Goal: Ask a question: Seek information or help from site administrators or community

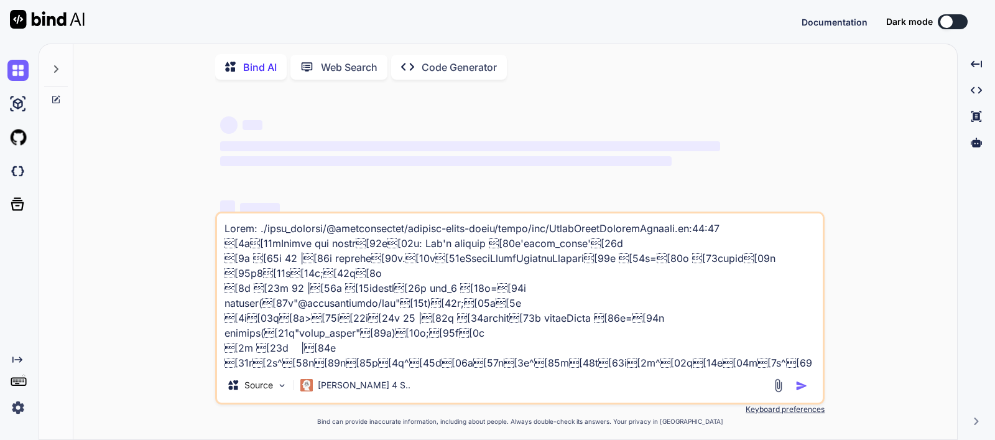
click at [53, 99] on icon at bounding box center [56, 100] width 10 height 10
click at [344, 391] on p "[PERSON_NAME] 4 S.." at bounding box center [364, 385] width 93 height 12
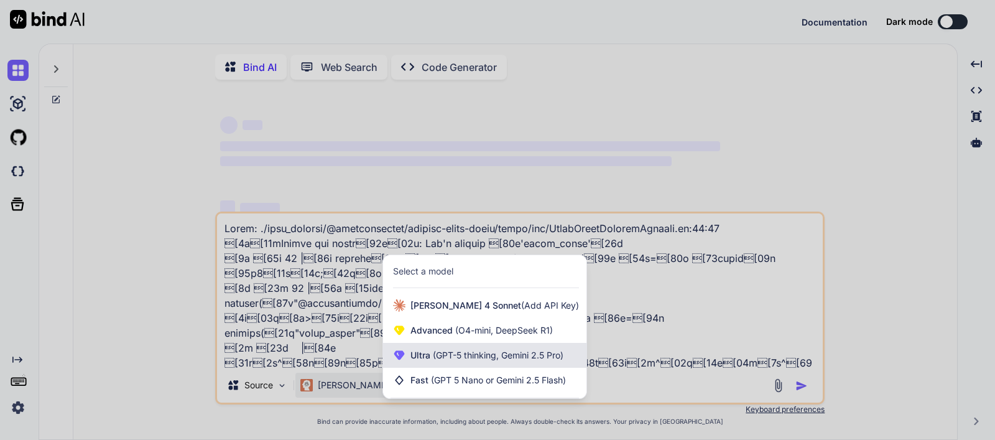
click at [451, 356] on span "(GPT-5 thinking, Gemini 2.5 Pro)" at bounding box center [496, 354] width 133 height 11
type textarea "x"
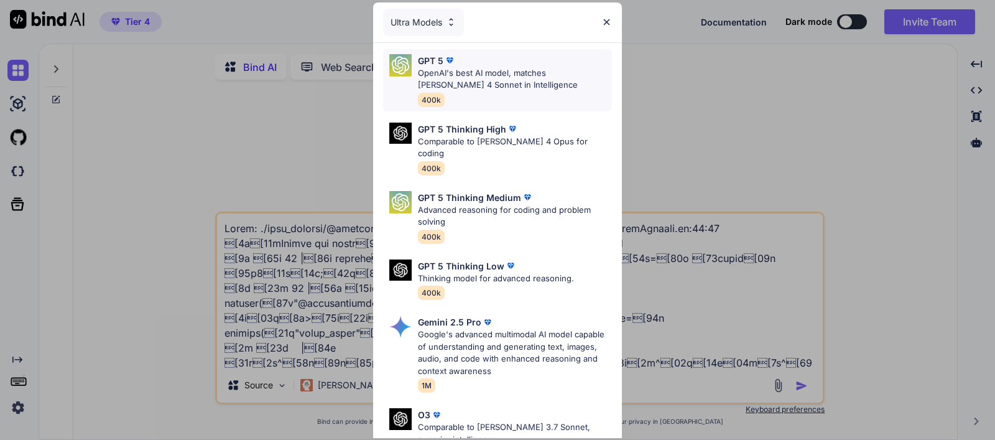
click at [472, 73] on p "OpenAI's best AI model, matches [PERSON_NAME] 4 Sonnet in Intelligence" at bounding box center [515, 79] width 194 height 24
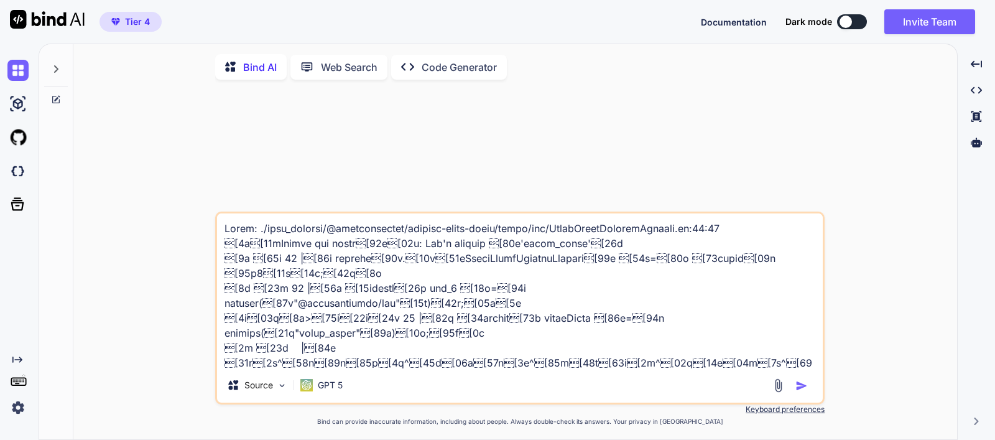
click at [56, 101] on icon at bounding box center [56, 100] width 10 height 10
click at [535, 357] on textarea at bounding box center [520, 290] width 606 height 154
click at [535, 356] on textarea at bounding box center [520, 290] width 606 height 154
click at [525, 370] on div "Source GPT 5" at bounding box center [519, 307] width 609 height 193
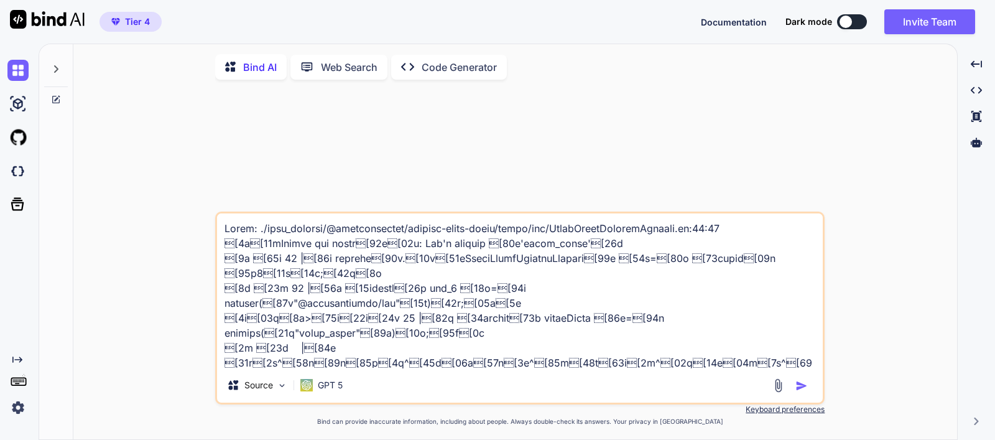
drag, startPoint x: 560, startPoint y: 363, endPoint x: 281, endPoint y: 100, distance: 383.5
click at [281, 100] on div "Source GPT 5 Created with Bind Always check its answers. Privacy in Bind Keyboa…" at bounding box center [519, 265] width 609 height 351
type textarea "Error: ./node39m[31m[1m^[22m[39m[31m[1m^[22m[39m[31m[1m^[22m[39m[3…"
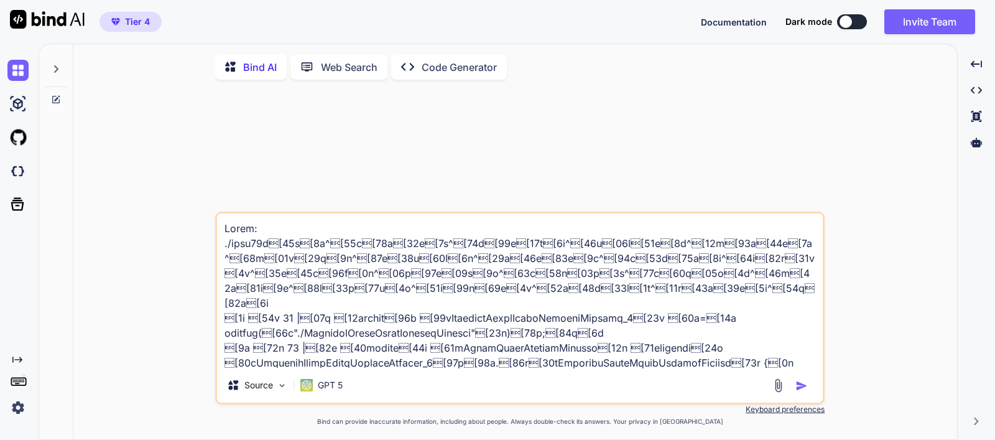
drag, startPoint x: 748, startPoint y: 361, endPoint x: 153, endPoint y: 77, distance: 659.4
click at [154, 76] on div "Bind AI Web Search Created with Pixso. Code Generator Source GPT 5 Created with…" at bounding box center [515, 245] width 884 height 392
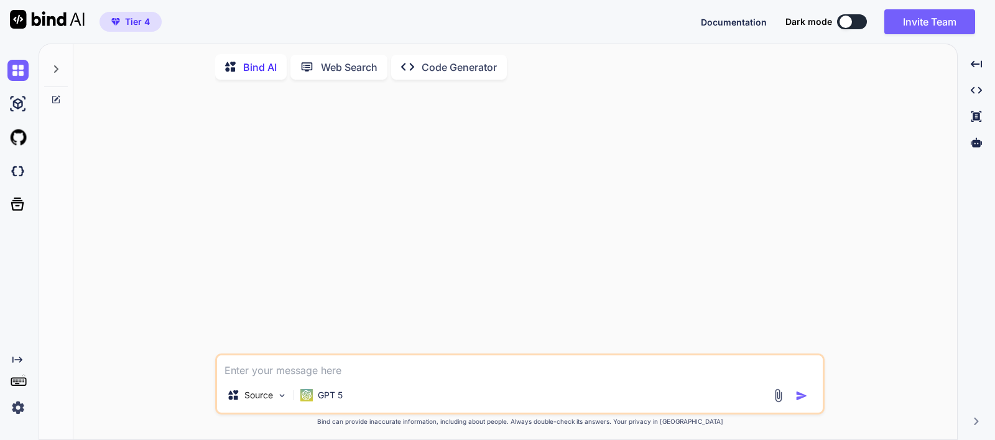
click at [374, 371] on textarea at bounding box center [520, 366] width 606 height 22
paste textarea "SyntaxError: Unexpected token '<', "<html><bod"... is not valid JSON at async g…"
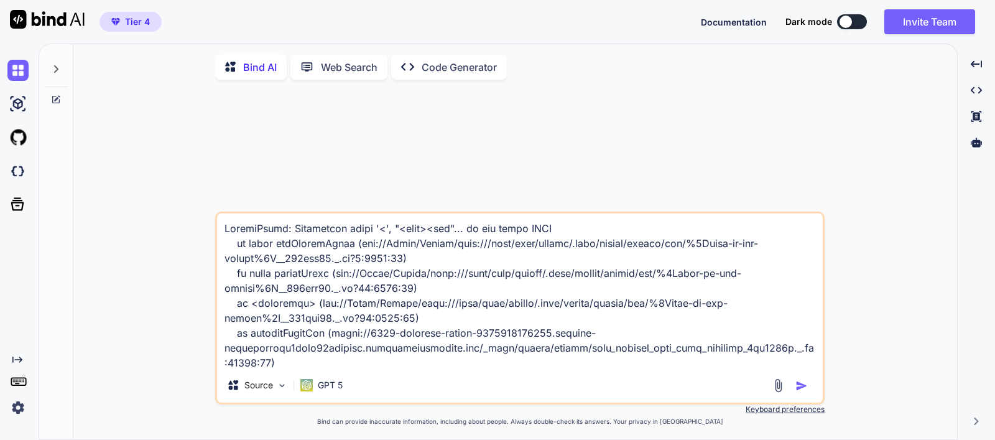
click at [224, 234] on textarea at bounding box center [520, 290] width 606 height 154
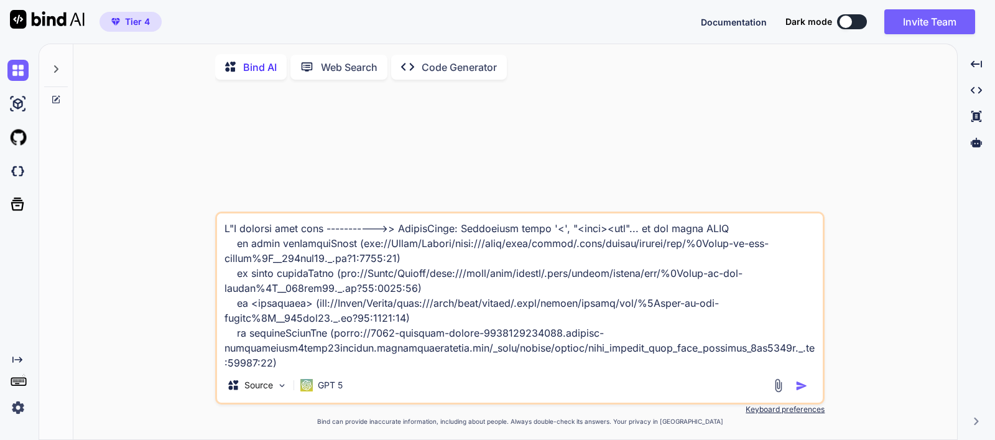
click at [233, 233] on textarea at bounding box center [520, 290] width 606 height 154
click at [307, 234] on textarea at bounding box center [520, 290] width 606 height 154
click at [458, 316] on textarea at bounding box center [520, 290] width 606 height 154
type textarea "I'M getting this error ----------->> SyntaxError: Unexpected token '<', "<html>…"
click at [801, 389] on img "button" at bounding box center [801, 385] width 12 height 12
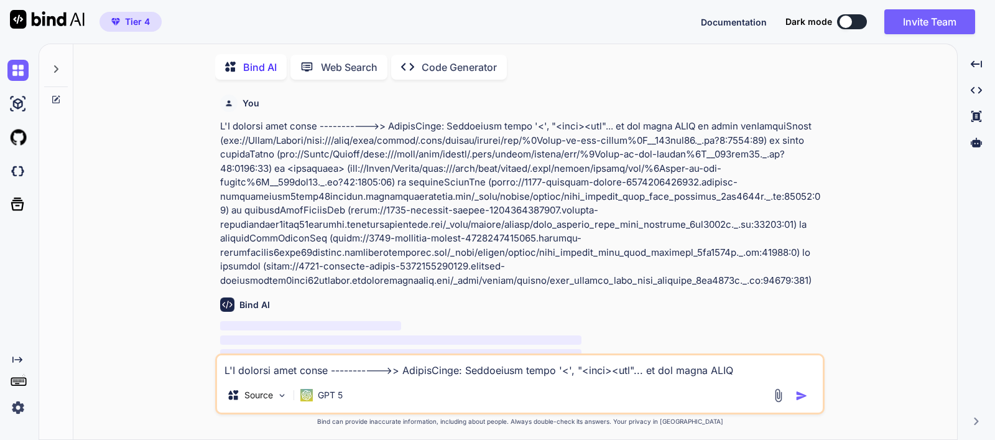
scroll to position [4, 0]
click at [496, 369] on textarea at bounding box center [520, 364] width 606 height 22
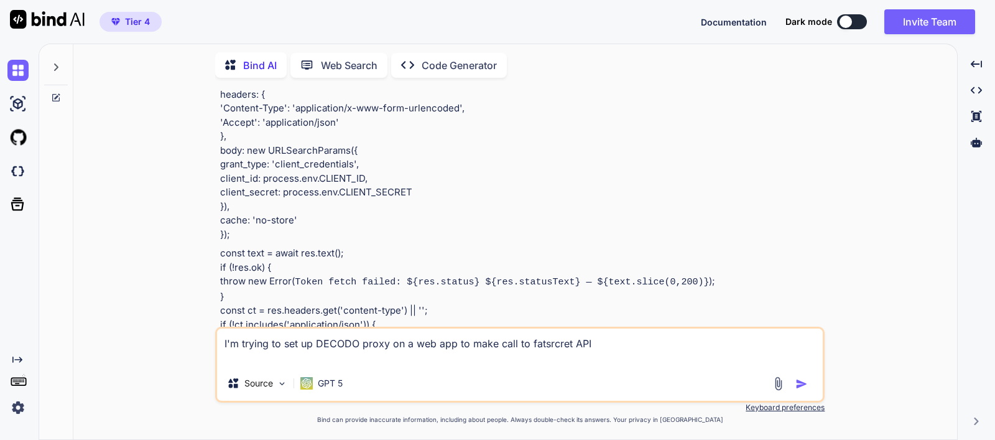
scroll to position [1015, 0]
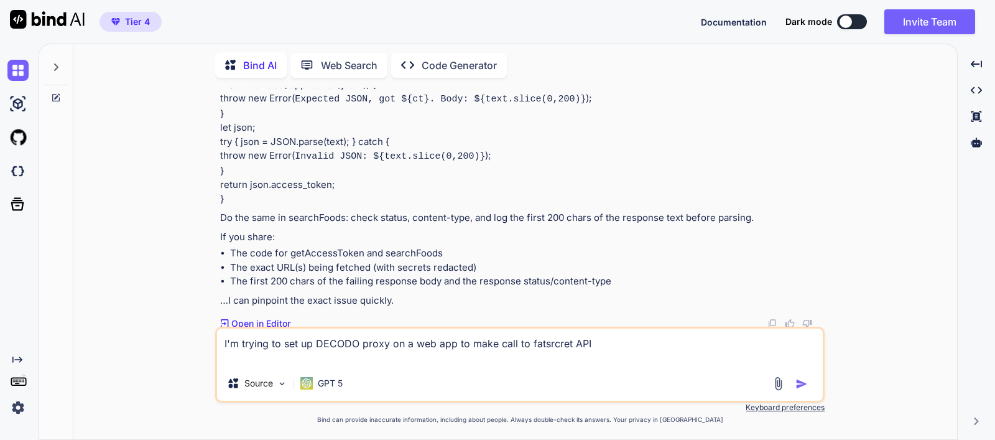
drag, startPoint x: 548, startPoint y: 346, endPoint x: 560, endPoint y: 375, distance: 31.5
click at [560, 375] on div "Source GPT 5" at bounding box center [520, 386] width 606 height 30
click at [548, 346] on textarea "I'm trying to set up DECODO proxy on a web app to make call to fatsrcret API" at bounding box center [520, 346] width 606 height 37
type textarea "I'm trying to set up DECODO proxy on a web app to make call to fatsecret API"
click at [800, 384] on img "button" at bounding box center [801, 383] width 12 height 12
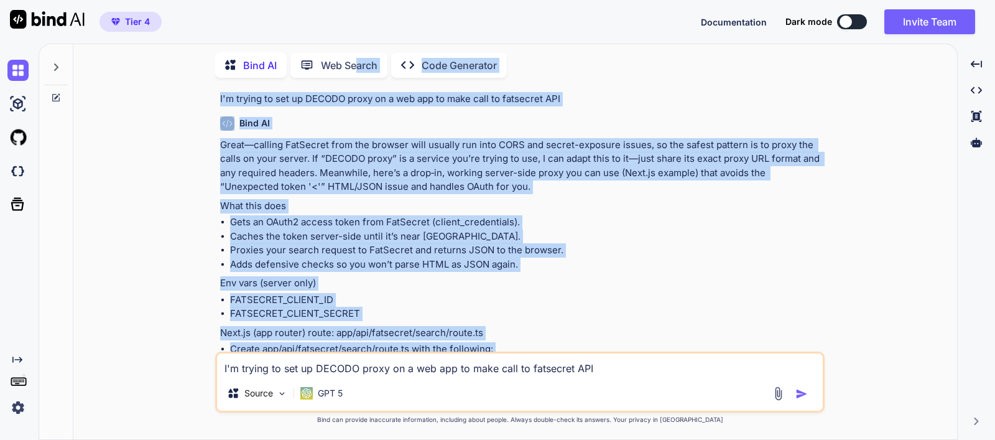
scroll to position [1125, 0]
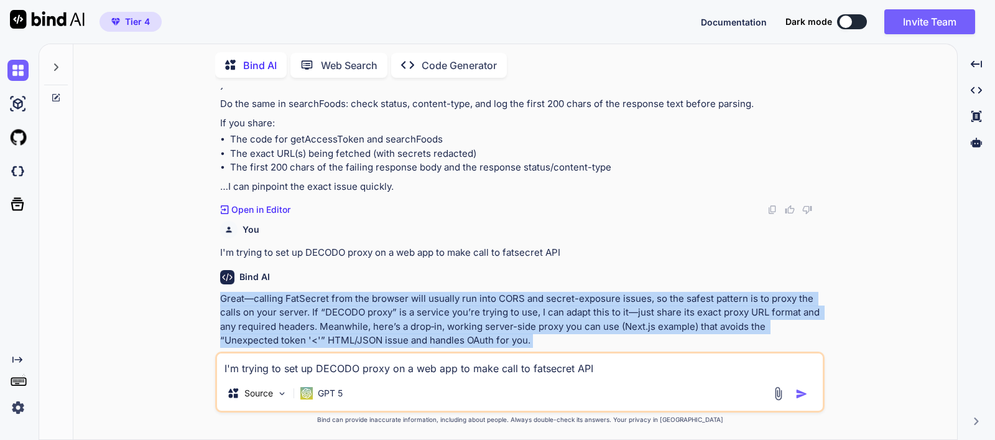
drag, startPoint x: 696, startPoint y: 326, endPoint x: 218, endPoint y: 302, distance: 478.7
click at [218, 302] on div "You Bind AI That error means your code is trying to parse JSON, but the server …" at bounding box center [521, 220] width 607 height 264
copy div "Lorem—ipsumdo SitAmetco adip eli seddoei temp incidid utl etdo MAGN ali enimad-…"
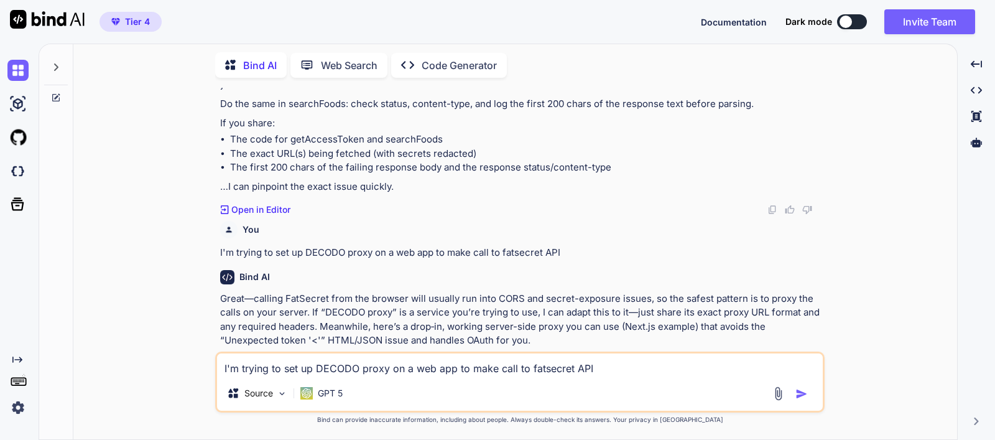
click at [517, 368] on textarea "I'm trying to set up DECODO proxy on a web app to make call to fatsecret API" at bounding box center [520, 364] width 606 height 22
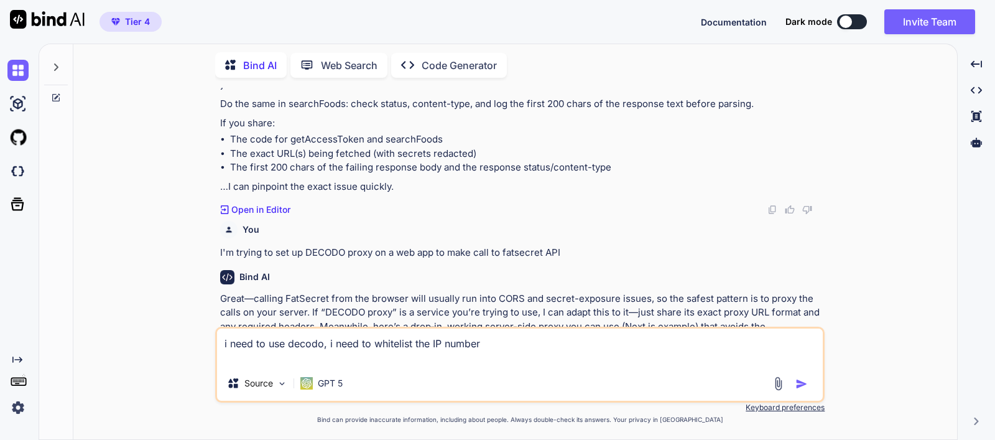
click at [527, 355] on textarea "i need to use decodo, i need to whitelist the IP number" at bounding box center [520, 346] width 606 height 37
click at [526, 353] on textarea "i need to use decodo, i need to whitelist the IP number" at bounding box center [520, 346] width 606 height 37
type textarea "i need to use decodo, i need to whitelist the IP number at fatsecret"
click at [799, 385] on img "button" at bounding box center [801, 383] width 12 height 12
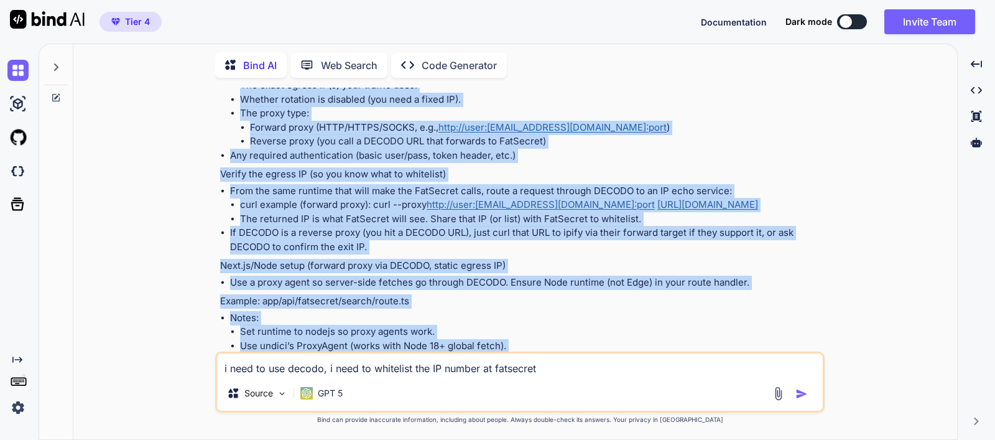
scroll to position [3099, 0]
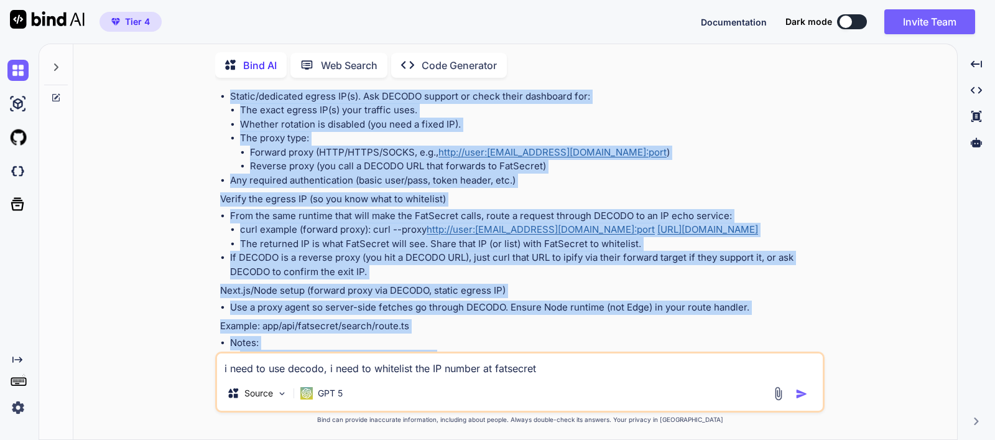
drag, startPoint x: 761, startPoint y: 325, endPoint x: 221, endPoint y: 314, distance: 539.8
copy div "Got it. If FatSecret requires IP whitelisting and you must go through DECODO, t…"
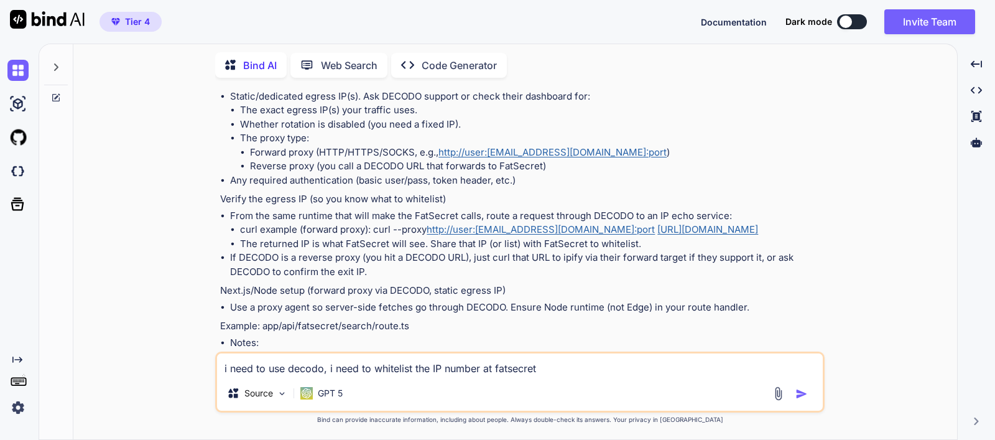
click at [453, 370] on textarea "i need to use decodo, i need to whitelist the IP number at fatsecret" at bounding box center [520, 364] width 606 height 22
paste textarea "TypeError: fetch failed at <anonymous> (rsc://React/Server/file:///home/user/st…"
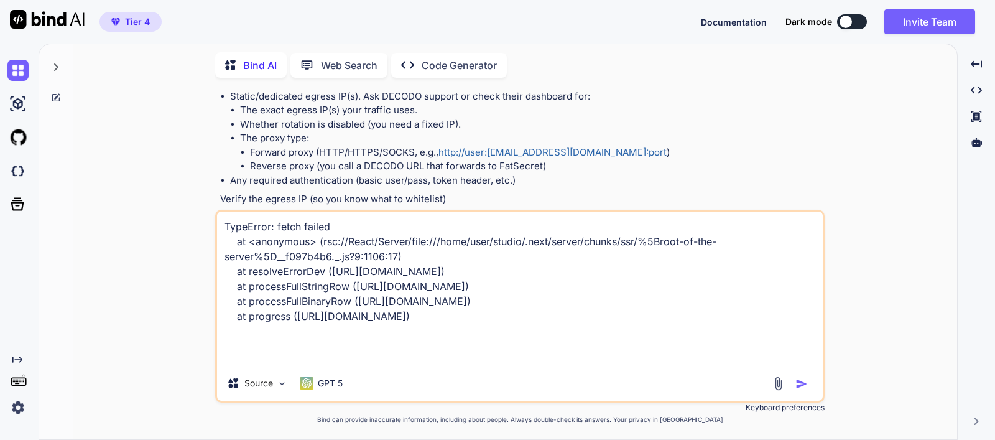
type textarea "TypeError: fetch failed at <anonymous> (rsc://React/Server/file:///home/user/st…"
click at [804, 381] on img "button" at bounding box center [801, 383] width 12 height 12
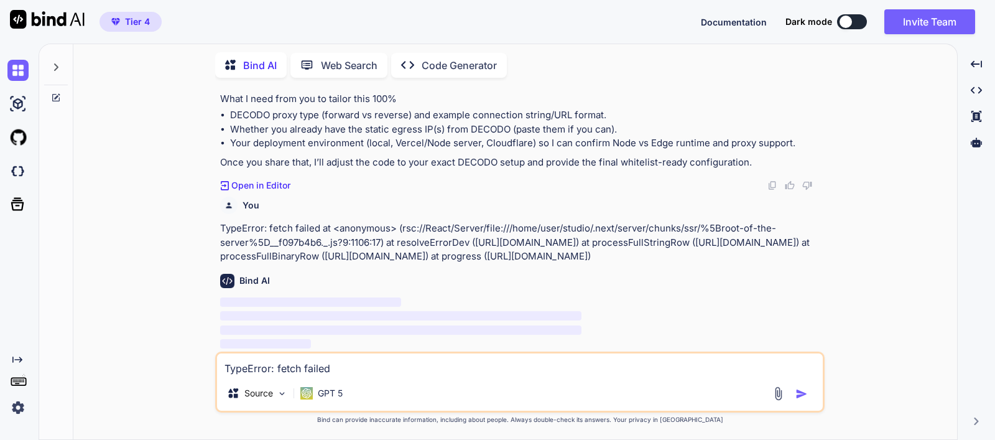
scroll to position [5274, 0]
click at [861, 23] on button at bounding box center [852, 21] width 30 height 15
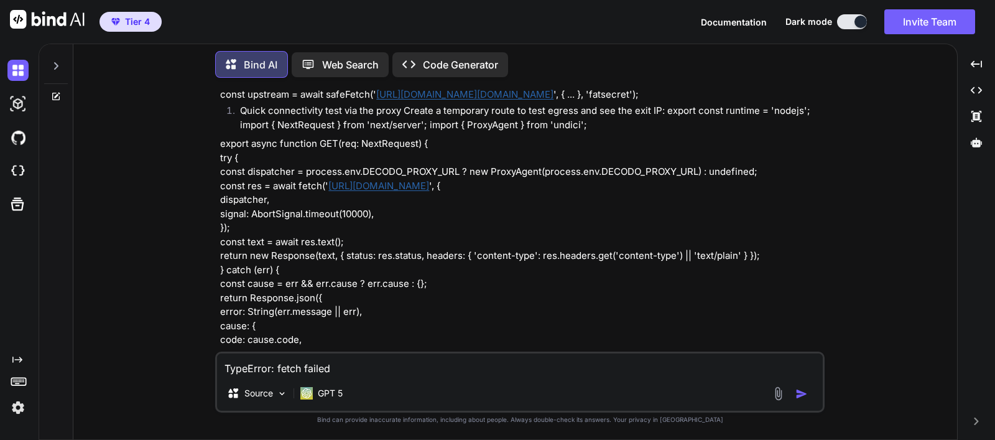
scroll to position [5498, 0]
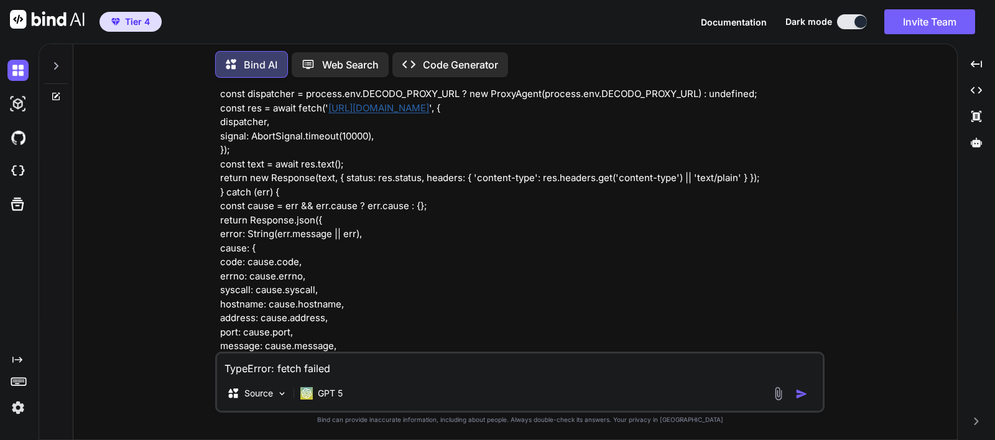
click at [852, 23] on button at bounding box center [852, 21] width 30 height 15
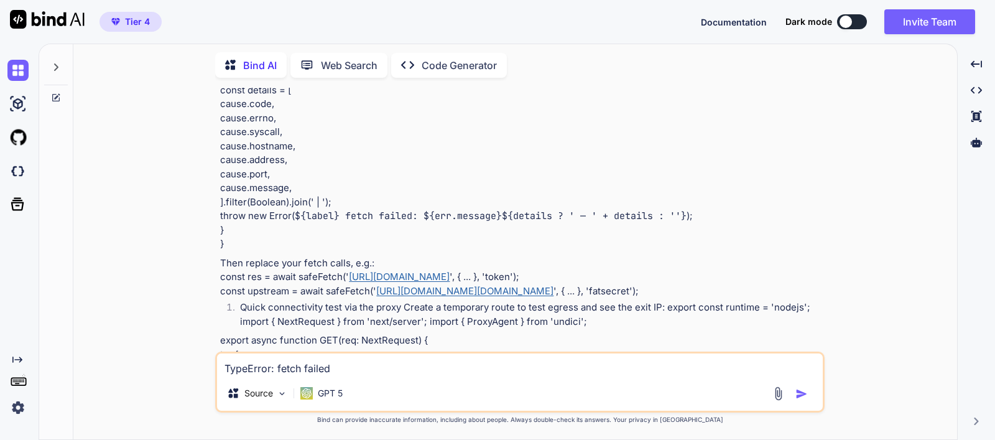
scroll to position [5409, 0]
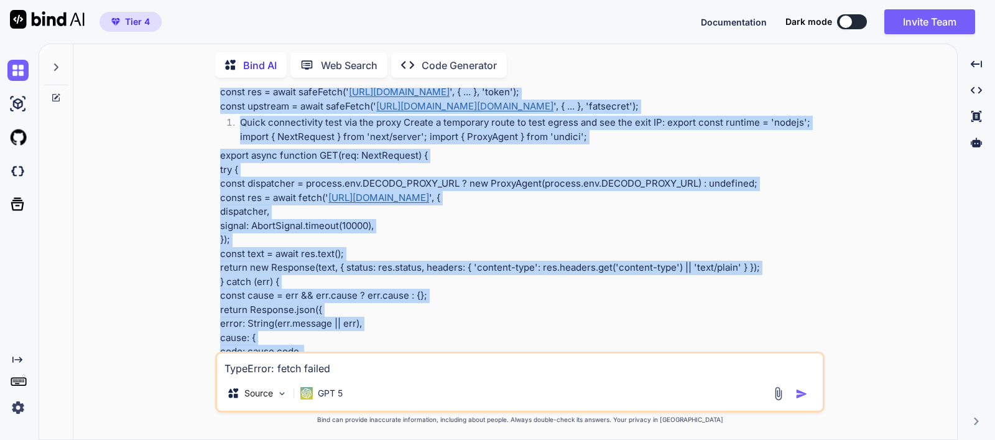
drag, startPoint x: 665, startPoint y: 324, endPoint x: 215, endPoint y: 172, distance: 475.2
click at [215, 172] on div "You Bind AI That error means your code is trying to parse JSON, but the server …" at bounding box center [519, 263] width 609 height 351
copy div "LoreMipsu: dolor sitame conse adi elitsed doeiu temporinc ut lab ETDO magna (AL…"
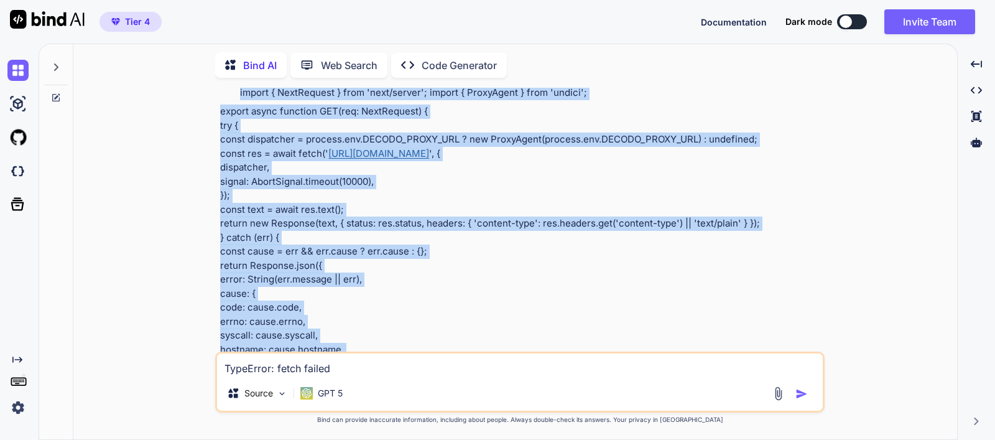
scroll to position [5486, 0]
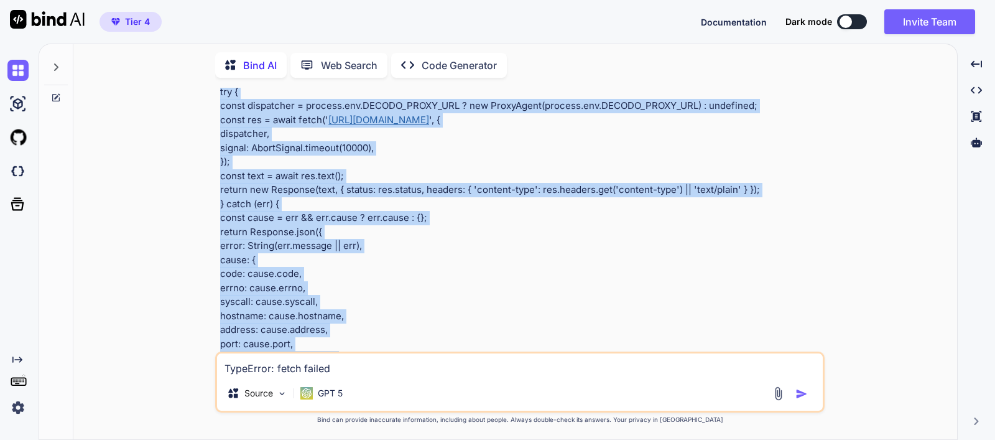
copy div "LoreMipsu: dolor sitame conse adi elitsed doeiu temporinc ut lab ETDO magna (AL…"
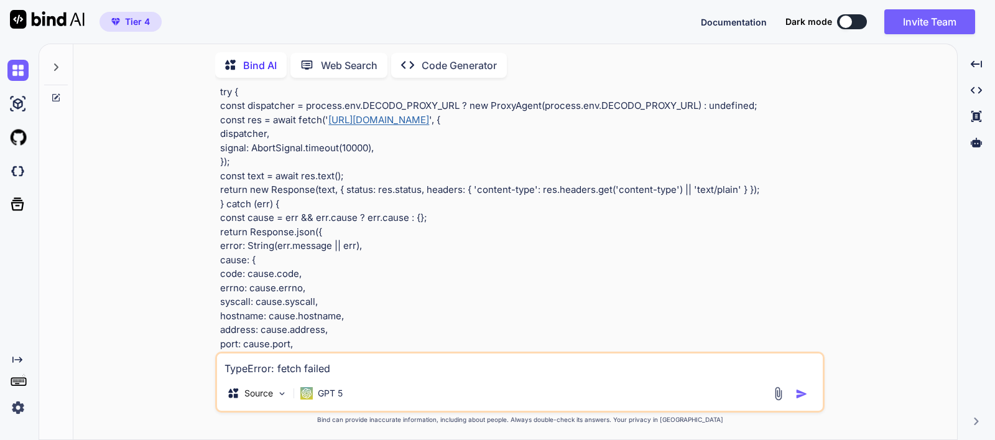
click at [359, 373] on textarea "TypeError: fetch failed at <anonymous> (rsc://React/Server/file:///home/user/st…" at bounding box center [520, 364] width 606 height 22
paste textarea "{ "name": "nextn", "version": "0.1.0", "private": true, "scripts": { "dev": "ne…"
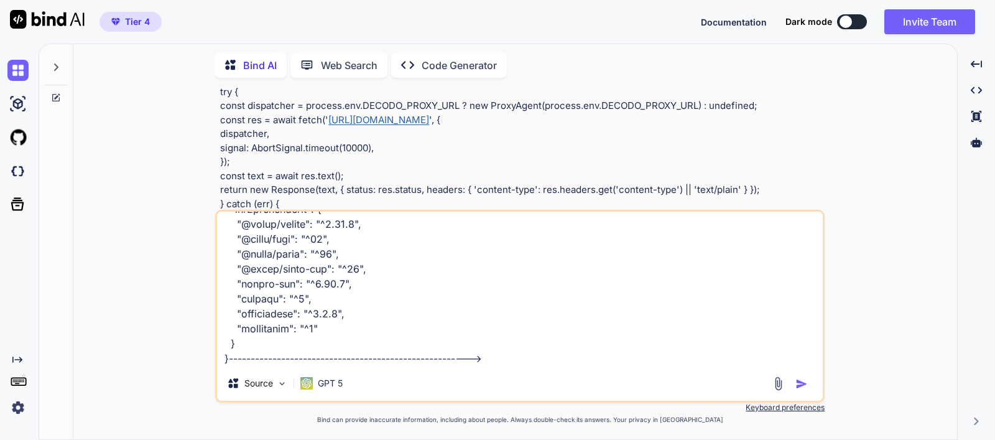
scroll to position [972, 0]
paste textarea "loremi dolo { SitaMetcons } adip 'elit/seddoe'; tempor { IncidIduntUtlab } etdo…"
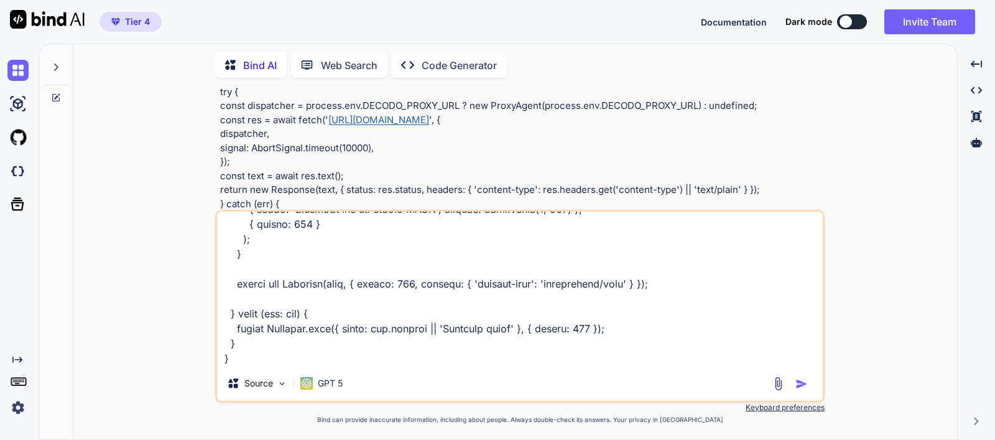
scroll to position [2986, 0]
click at [499, 370] on div "Source GPT 5" at bounding box center [519, 306] width 609 height 193
click at [261, 356] on textarea at bounding box center [520, 288] width 606 height 154
type textarea "{ "name": "nextn", "version": "0.1.0", "private": true, "scripts": { "dev": "ne…"
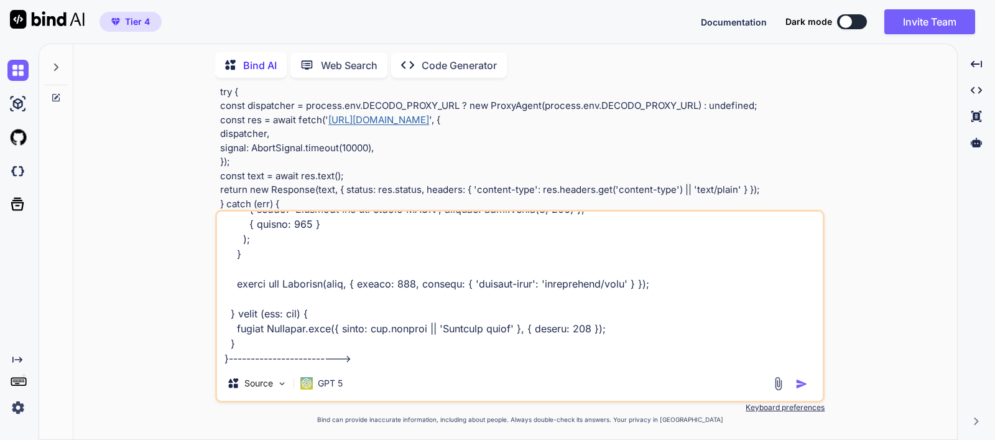
click at [509, 385] on div "Source GPT 5" at bounding box center [520, 386] width 606 height 30
click at [481, 354] on textarea at bounding box center [520, 288] width 606 height 154
click at [802, 383] on img "button" at bounding box center [801, 383] width 12 height 12
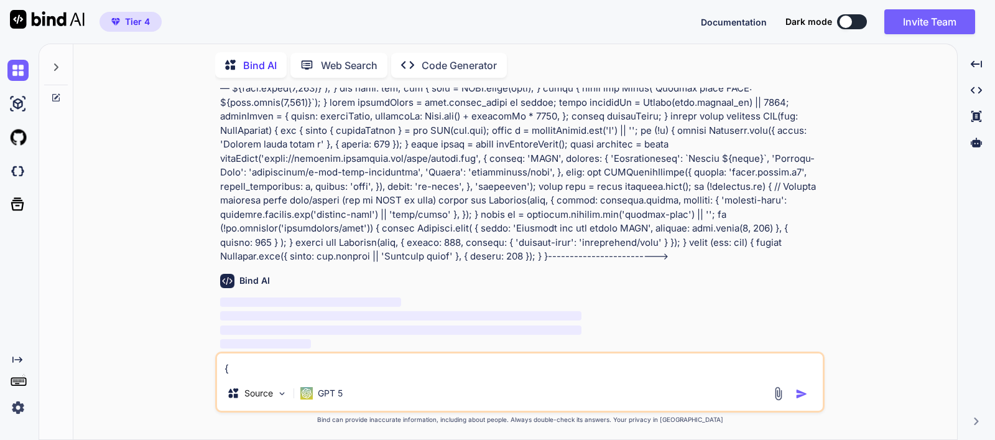
scroll to position [7222, 0]
click at [439, 371] on textarea at bounding box center [520, 364] width 606 height 22
paste textarea "{ "name": "nextn", "version": "0.1.0", "lockfileVersion": 3, "requires": true, …"
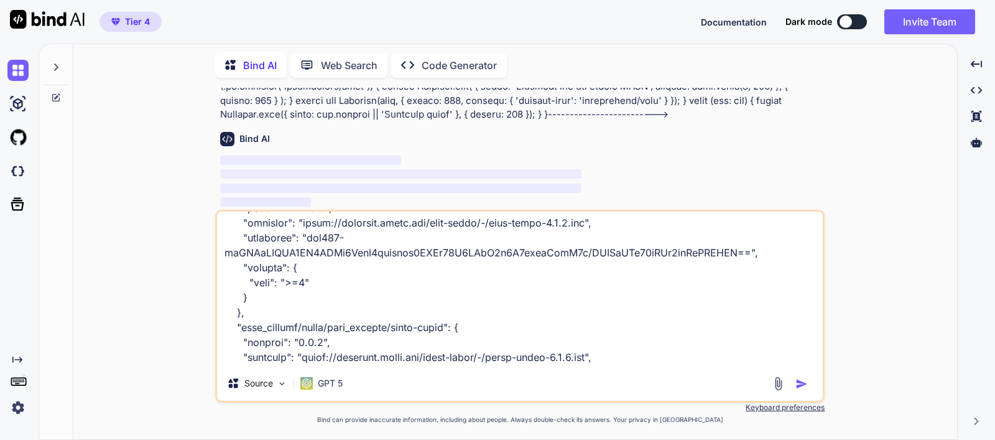
scroll to position [201644, 0]
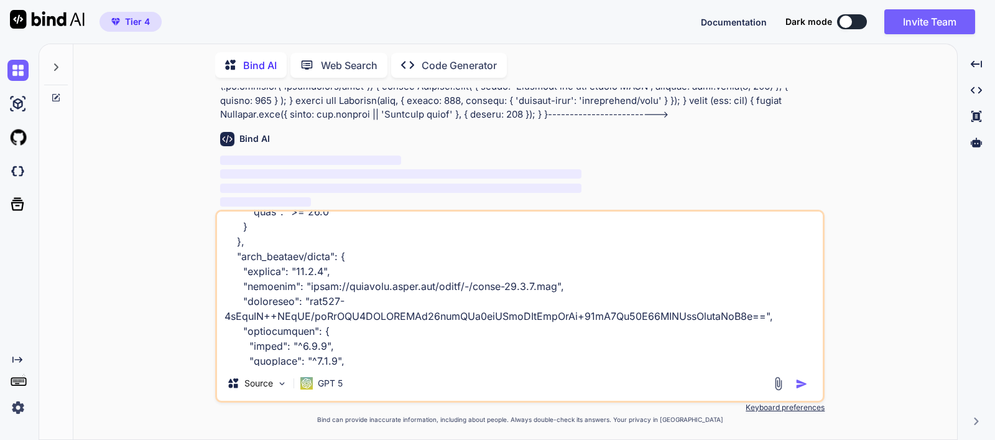
type textarea "{ "name": "nextn", "version": "0.1.0", "lockfileVersion": 3, "requires": true, …"
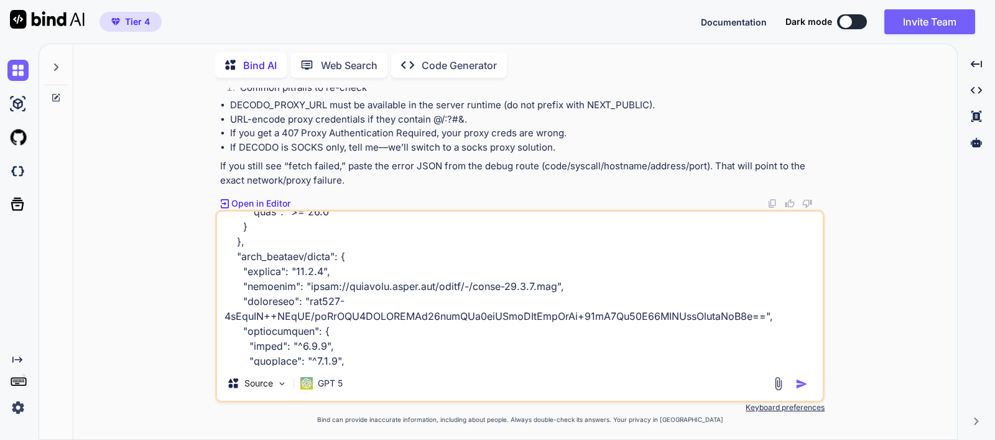
scroll to position [9530, 0]
click at [801, 381] on img "button" at bounding box center [801, 383] width 12 height 12
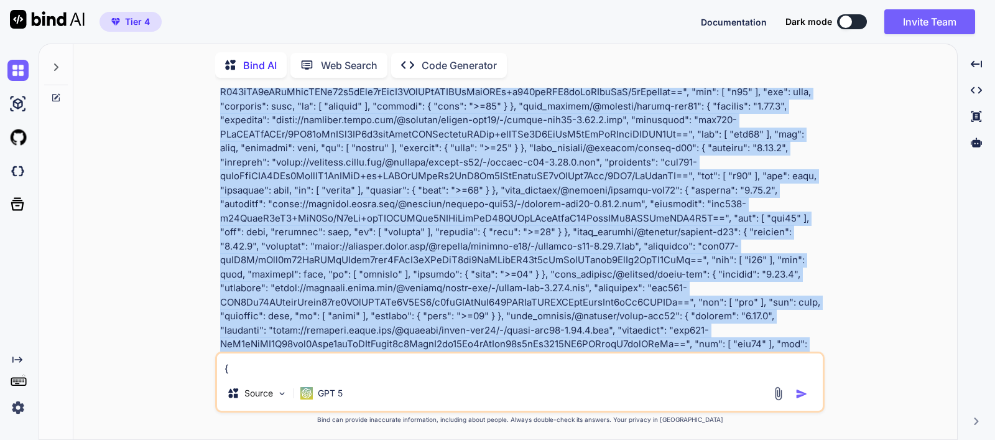
scroll to position [9513, 0]
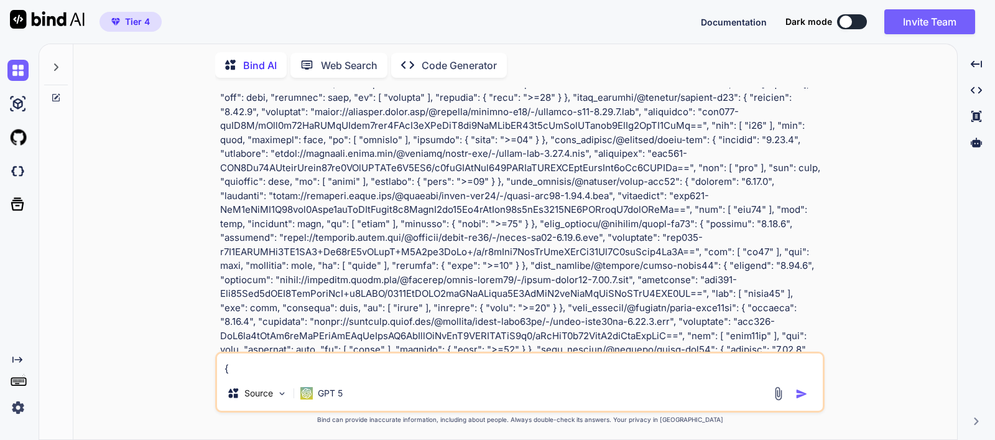
drag, startPoint x: 221, startPoint y: 126, endPoint x: 343, endPoint y: 198, distance: 141.9
copy div "Loremi dol sitamet con adip. Eli sedd eiusm te inci Utla 09’e dolor magn aliqua…"
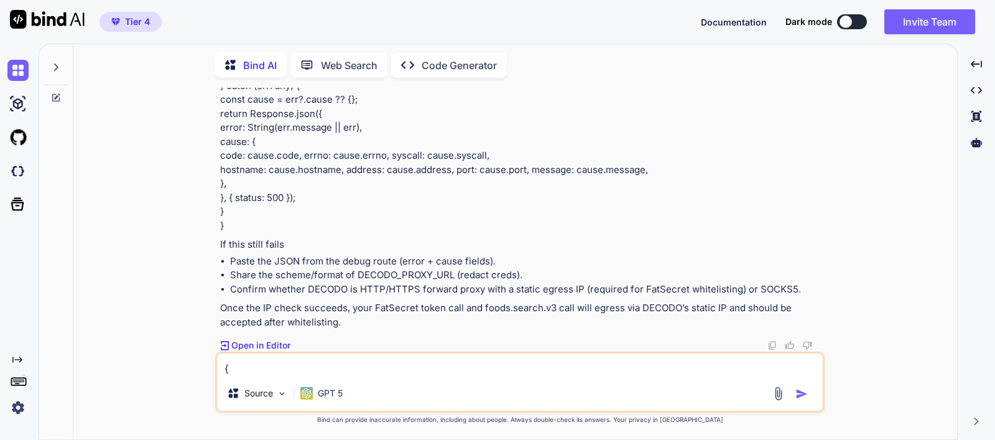
scroll to position [58865, 0]
click at [380, 365] on textarea at bounding box center [520, 364] width 606 height 22
paste textarea "TypeError: fetch failed at <anonymous> (rsc://React/Server/file:///home/user/st…"
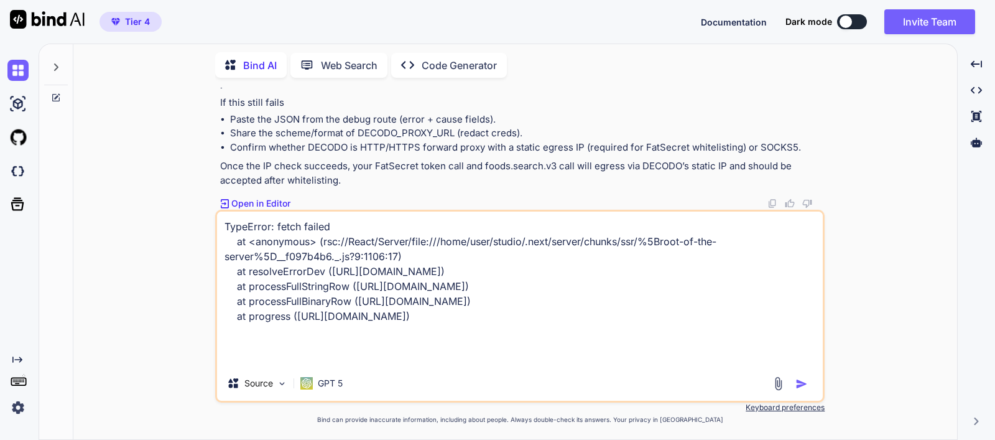
scroll to position [76, 0]
type textarea "TypeError: fetch failed at <anonymous> (rsc://React/Server/file:///home/user/st…"
click at [800, 382] on img "button" at bounding box center [801, 383] width 12 height 12
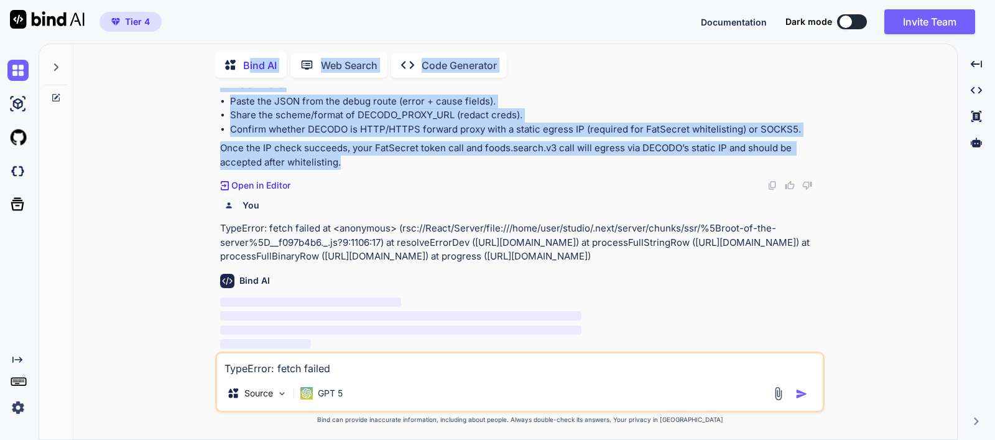
scroll to position [58510, 0]
drag, startPoint x: 348, startPoint y: 235, endPoint x: 211, endPoint y: 307, distance: 154.9
click at [211, 307] on div "You Bind AI That error means your code is trying to parse JSON, but the server …" at bounding box center [520, 263] width 874 height 351
copy div "Loremi—dolo sitametc adipisci: Eli’se do Eius 13.5 tem inc utlabor etdo magnaa …"
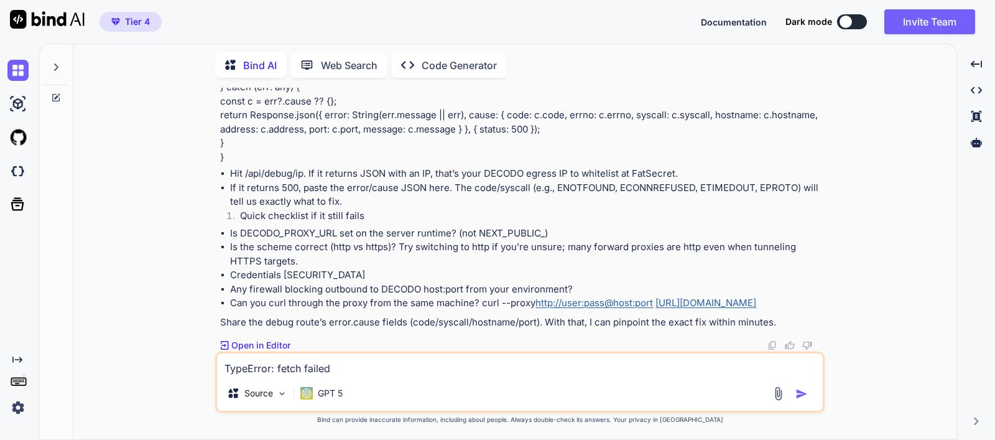
scroll to position [61344, 0]
